Goal: Task Accomplishment & Management: Use online tool/utility

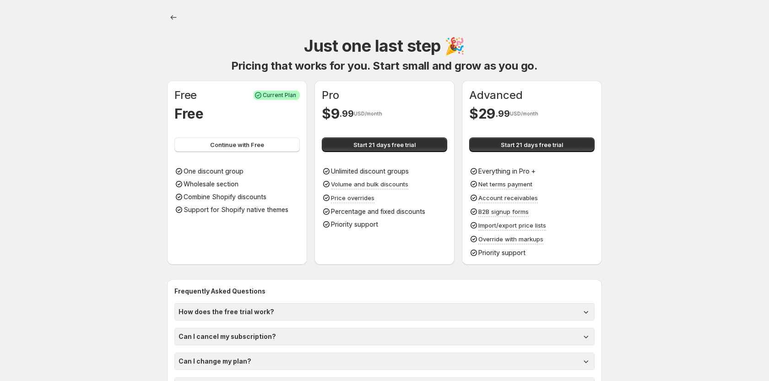
click at [519, 154] on div "Advanced $ 29 . 99 USD/month Start 21 days free trial Everything in Pro + Net t…" at bounding box center [531, 172] width 125 height 169
click at [523, 149] on button "Start 21 days free trial" at bounding box center [531, 144] width 125 height 15
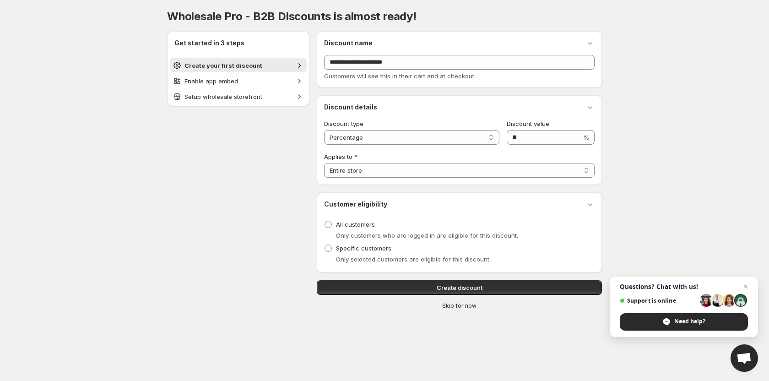
click at [447, 304] on span "Skip for now" at bounding box center [459, 305] width 34 height 7
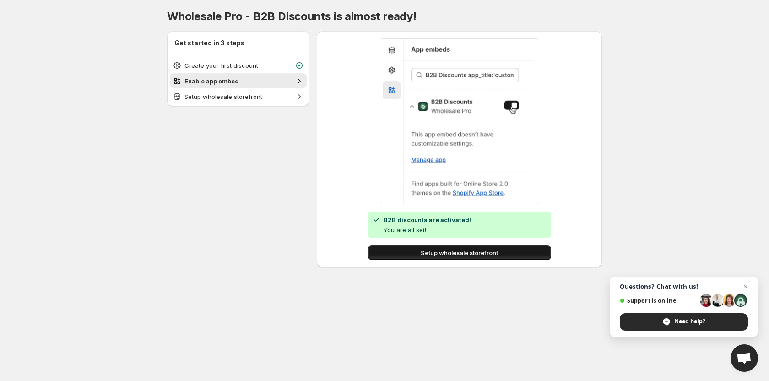
click at [451, 252] on span "Setup wholesale storefront" at bounding box center [459, 252] width 77 height 9
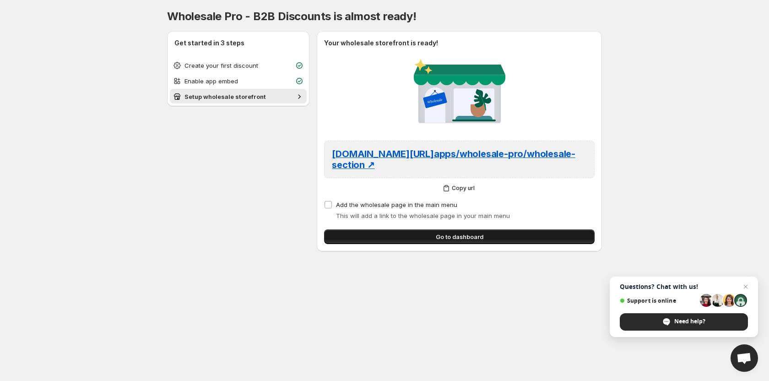
click at [464, 240] on span "Go to dashboard" at bounding box center [460, 236] width 48 height 9
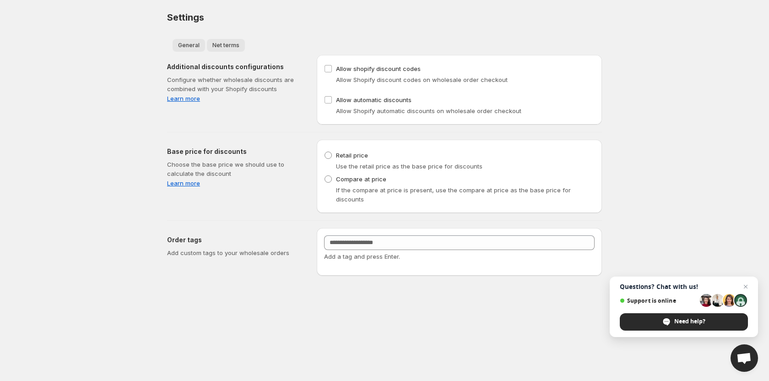
click at [223, 47] on span "Net terms" at bounding box center [226, 45] width 27 height 7
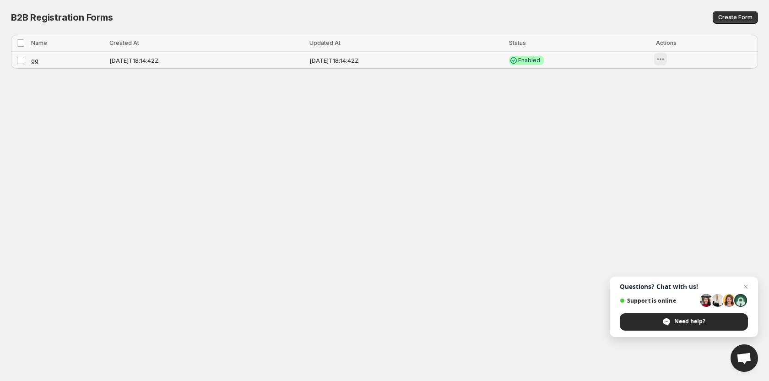
click at [665, 59] on icon "button" at bounding box center [660, 59] width 9 height 9
click at [216, 192] on body "Home Discounts B2B Registration Forms Net Terms Account Receivables Manual orde…" at bounding box center [384, 190] width 769 height 381
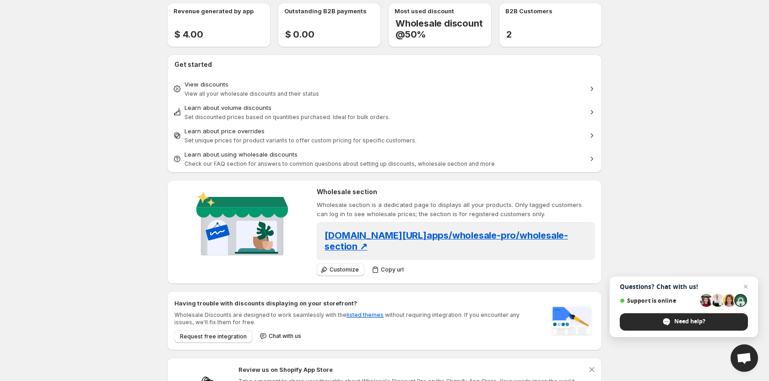
scroll to position [87, 0]
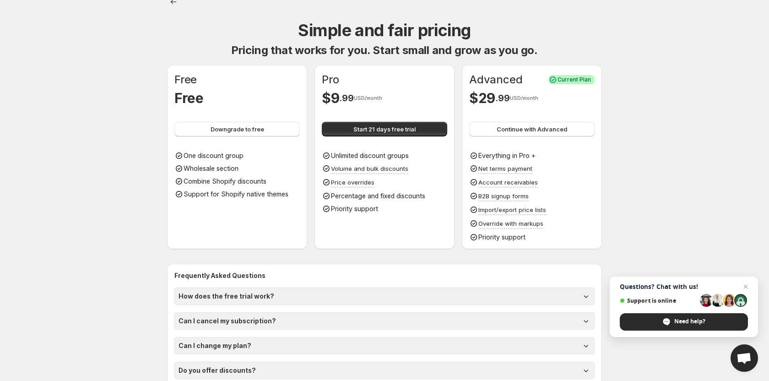
scroll to position [38, 0]
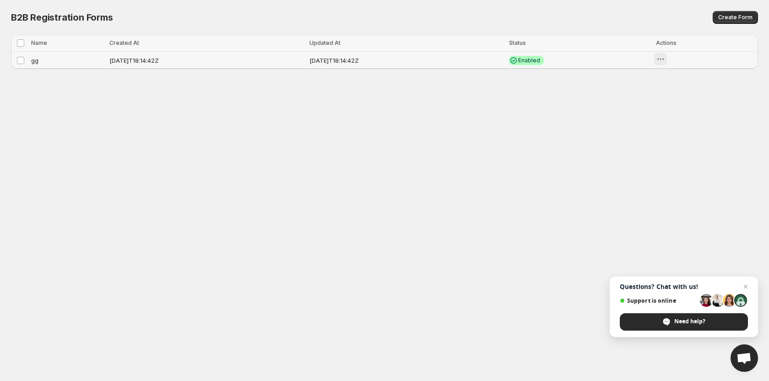
click at [665, 60] on icon "button" at bounding box center [660, 59] width 9 height 9
click at [707, 79] on span "Add to storefront" at bounding box center [718, 79] width 49 height 7
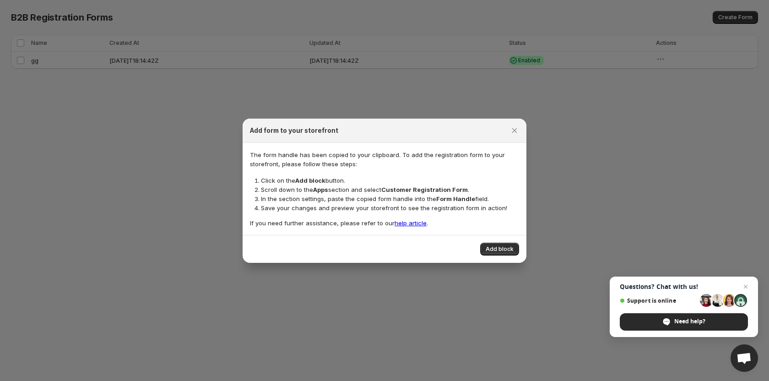
click at [411, 222] on link "help article" at bounding box center [411, 222] width 32 height 7
